Goal: Information Seeking & Learning: Learn about a topic

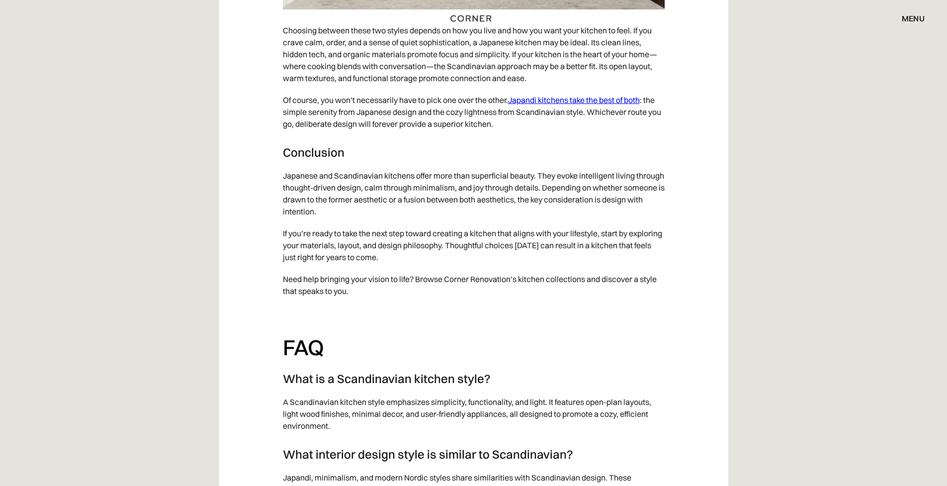
scroll to position [5932, 0]
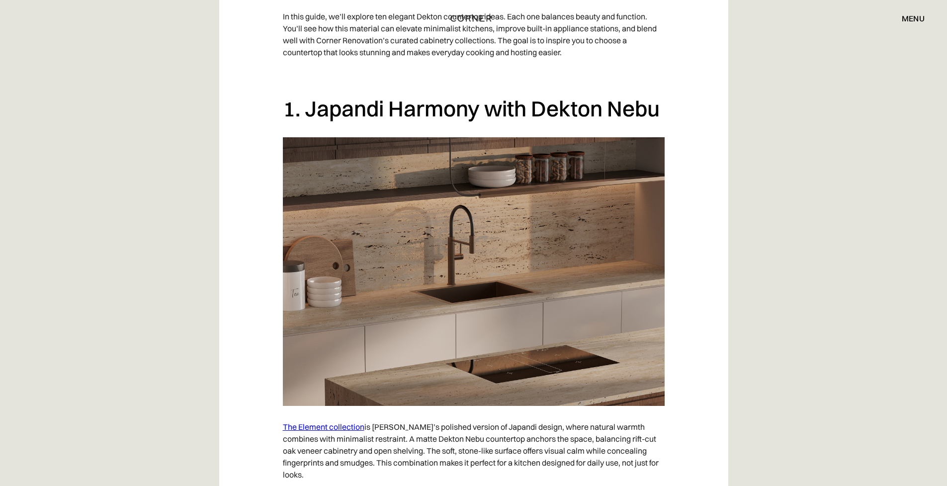
scroll to position [434, 0]
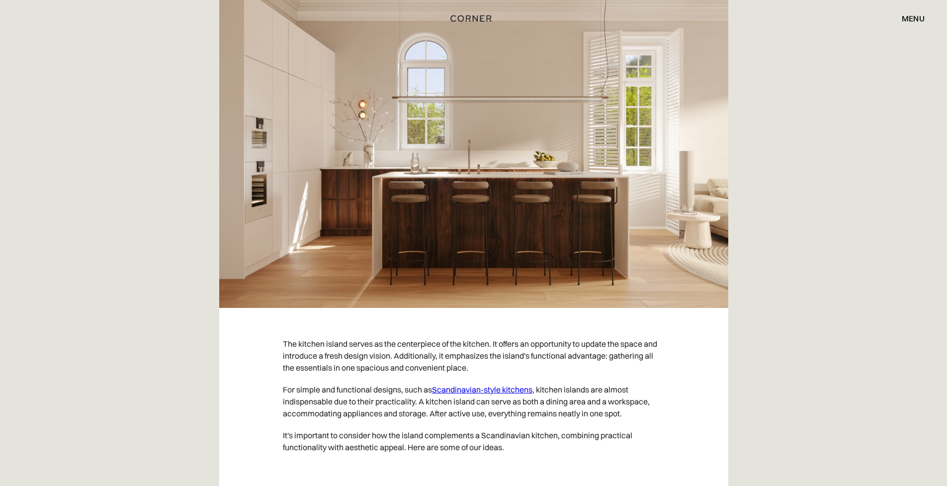
scroll to position [235, 0]
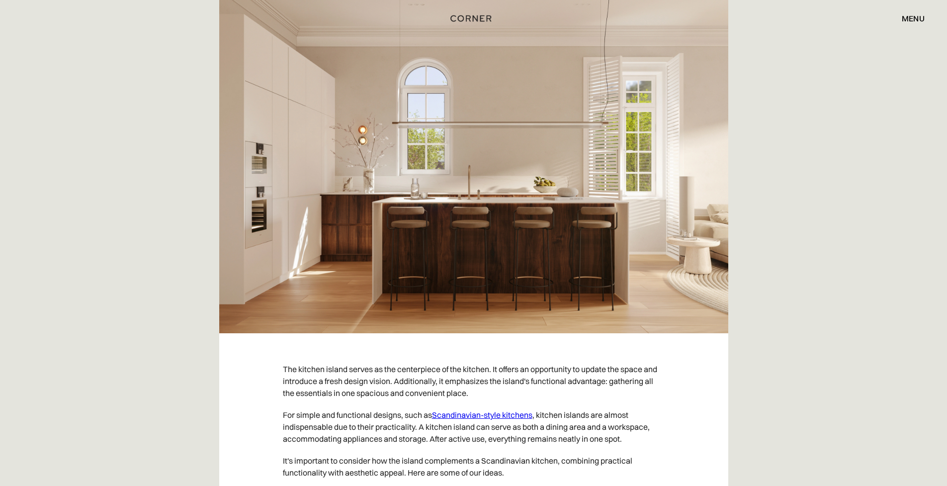
click at [493, 414] on link "Scandinavian-style kitchens" at bounding box center [482, 415] width 100 height 10
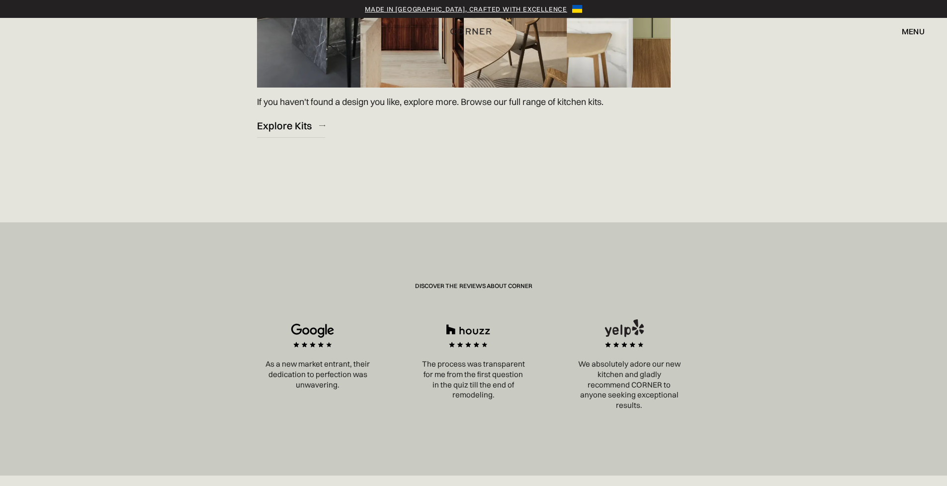
scroll to position [1165, 0]
